Goal: Information Seeking & Learning: Learn about a topic

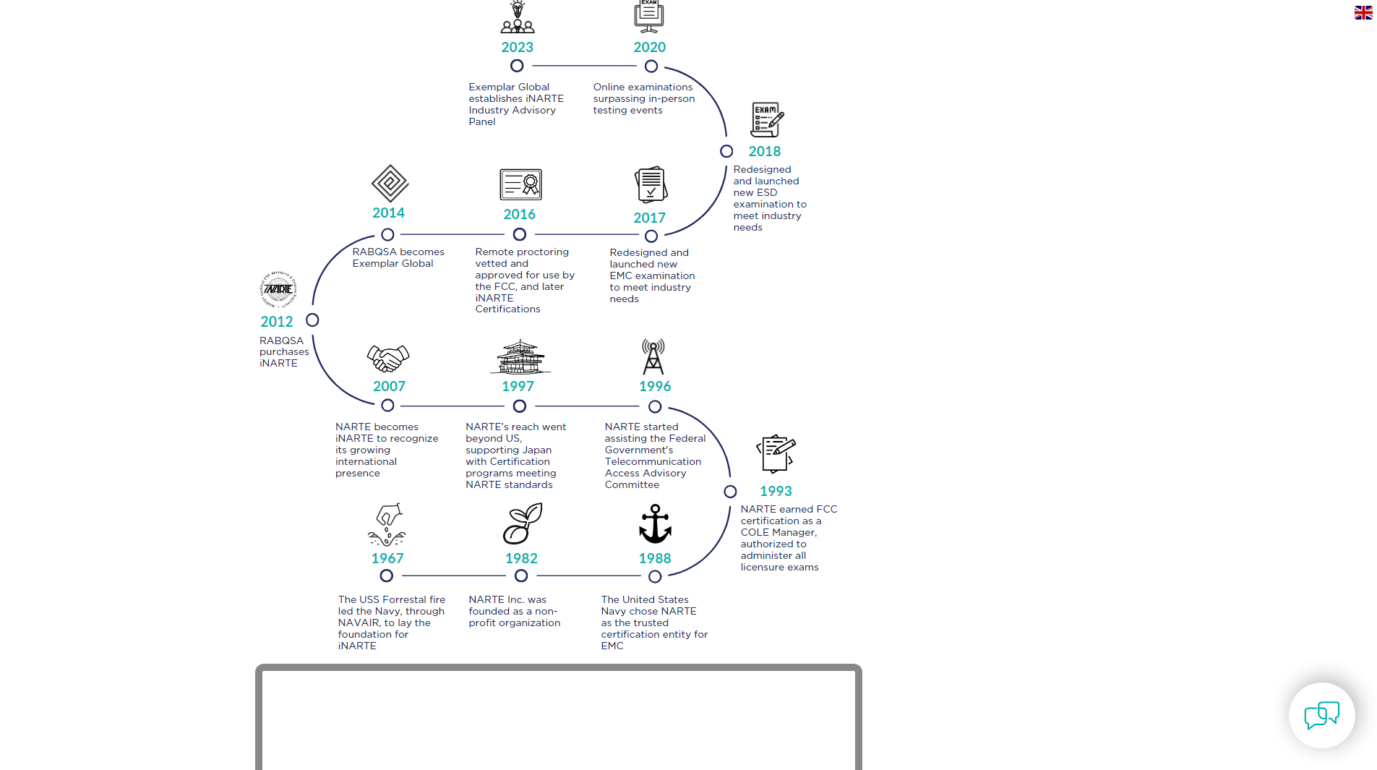
scroll to position [1518, 0]
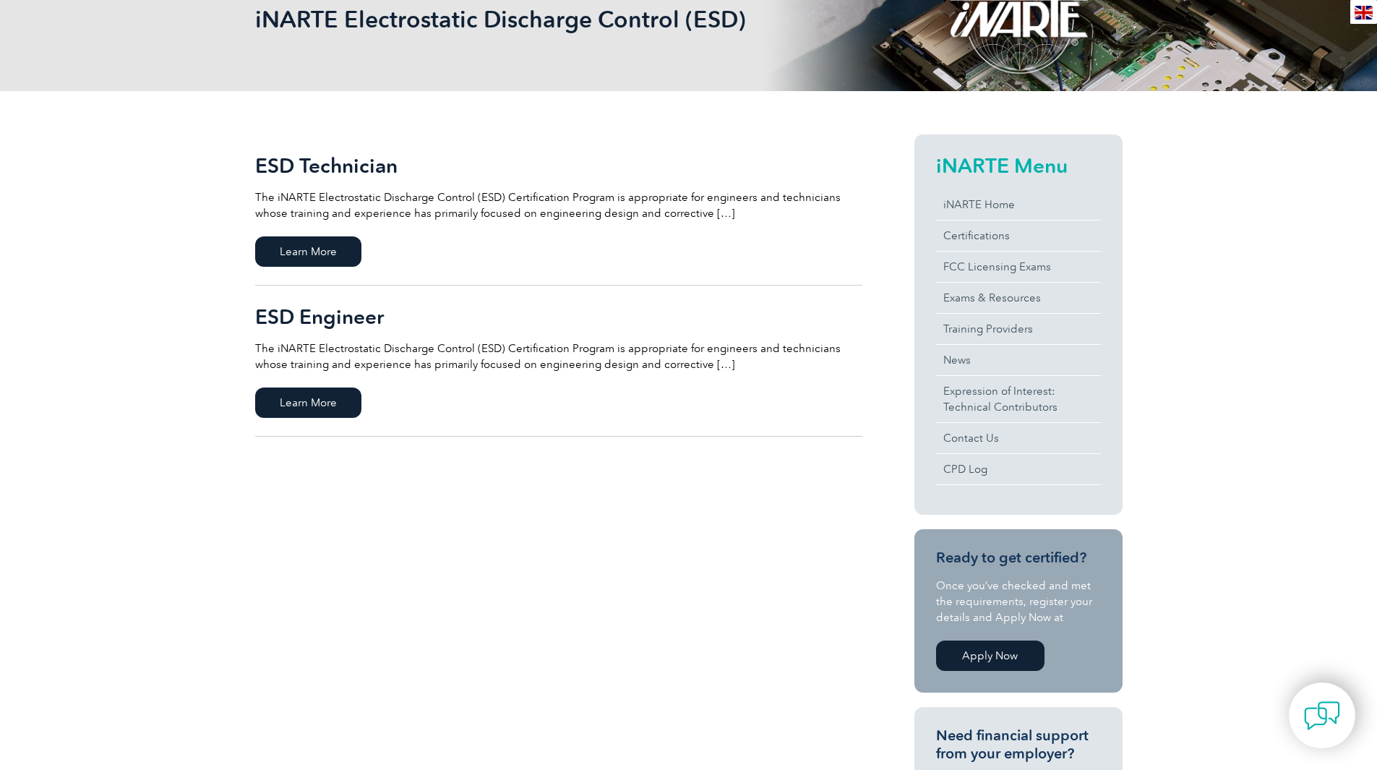
scroll to position [289, 0]
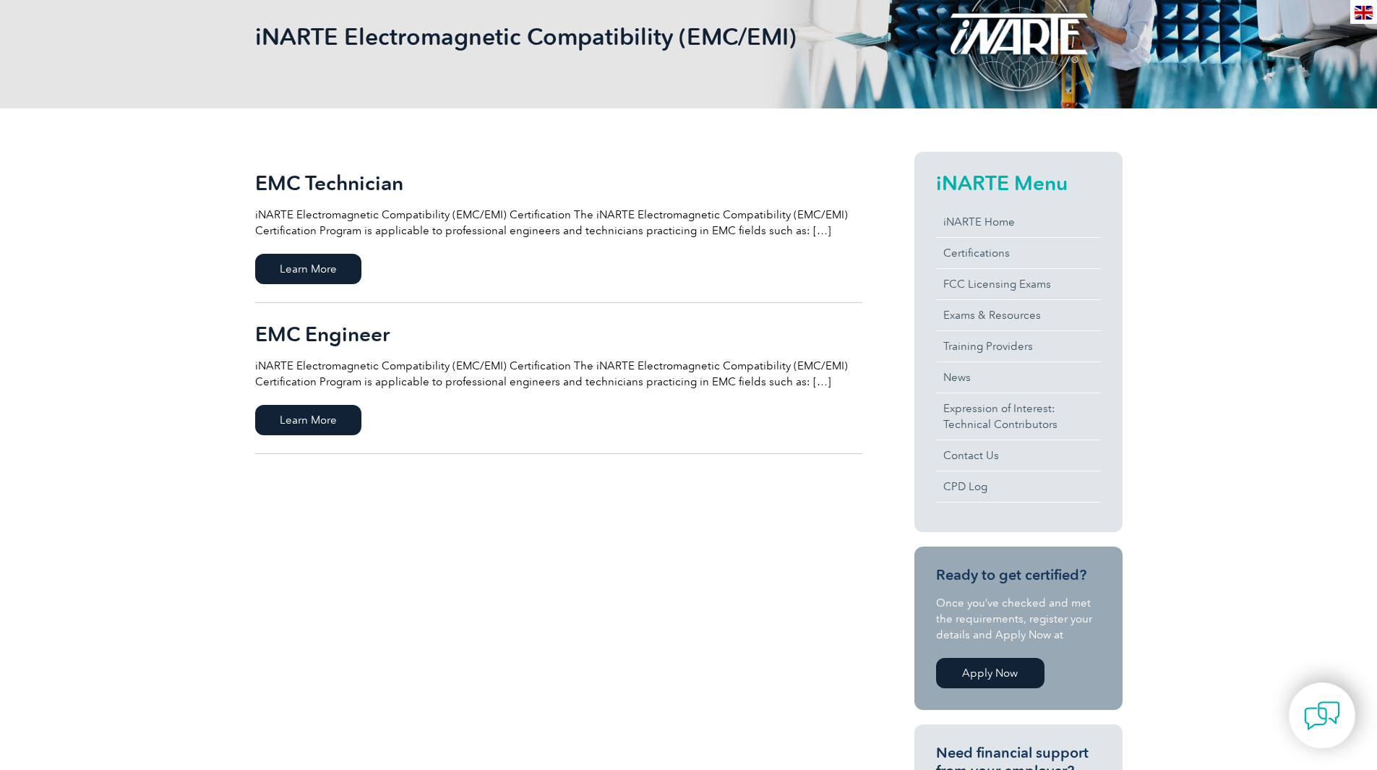
scroll to position [72, 0]
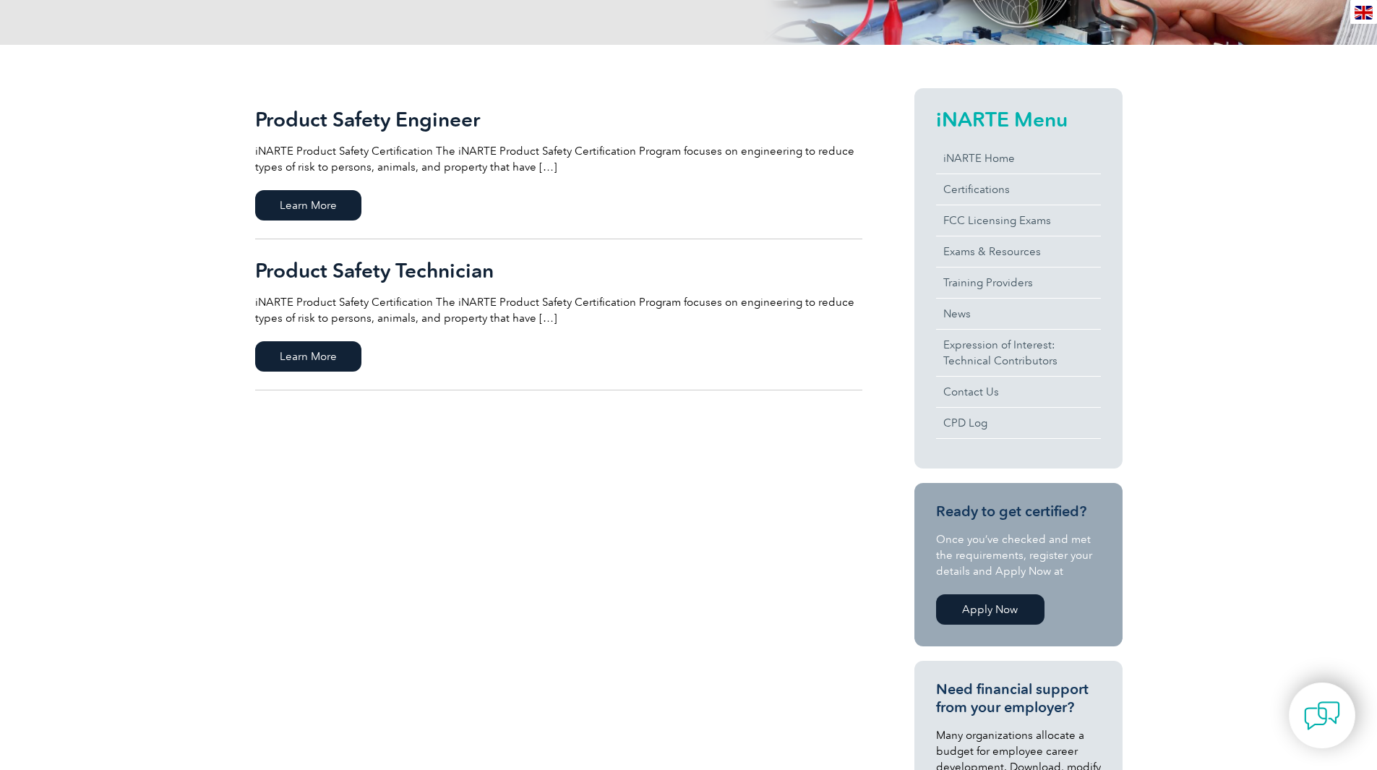
scroll to position [289, 0]
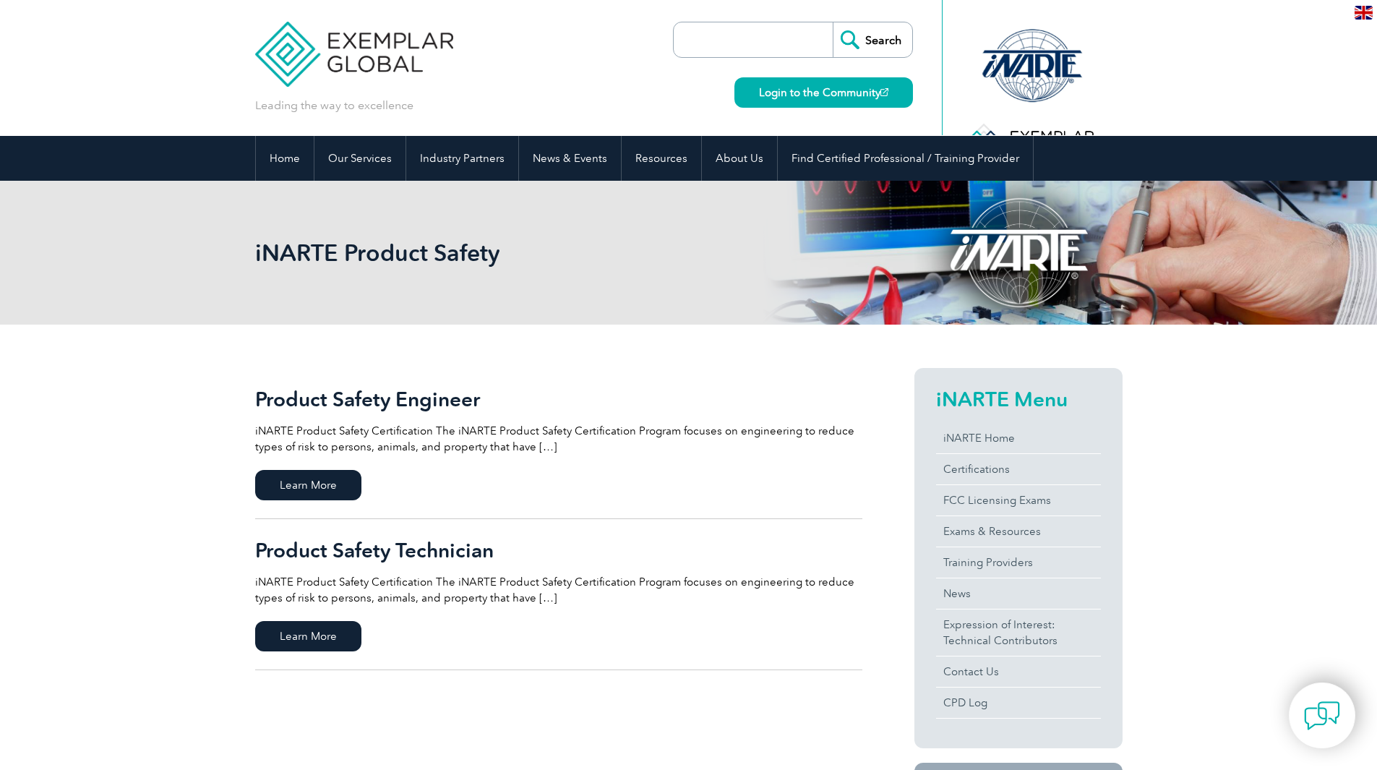
click at [338, 436] on p "iNARTE Product Safety Certification The iNARTE Product Safety Certification Pro…" at bounding box center [558, 439] width 607 height 32
